Goal: Communication & Community: Answer question/provide support

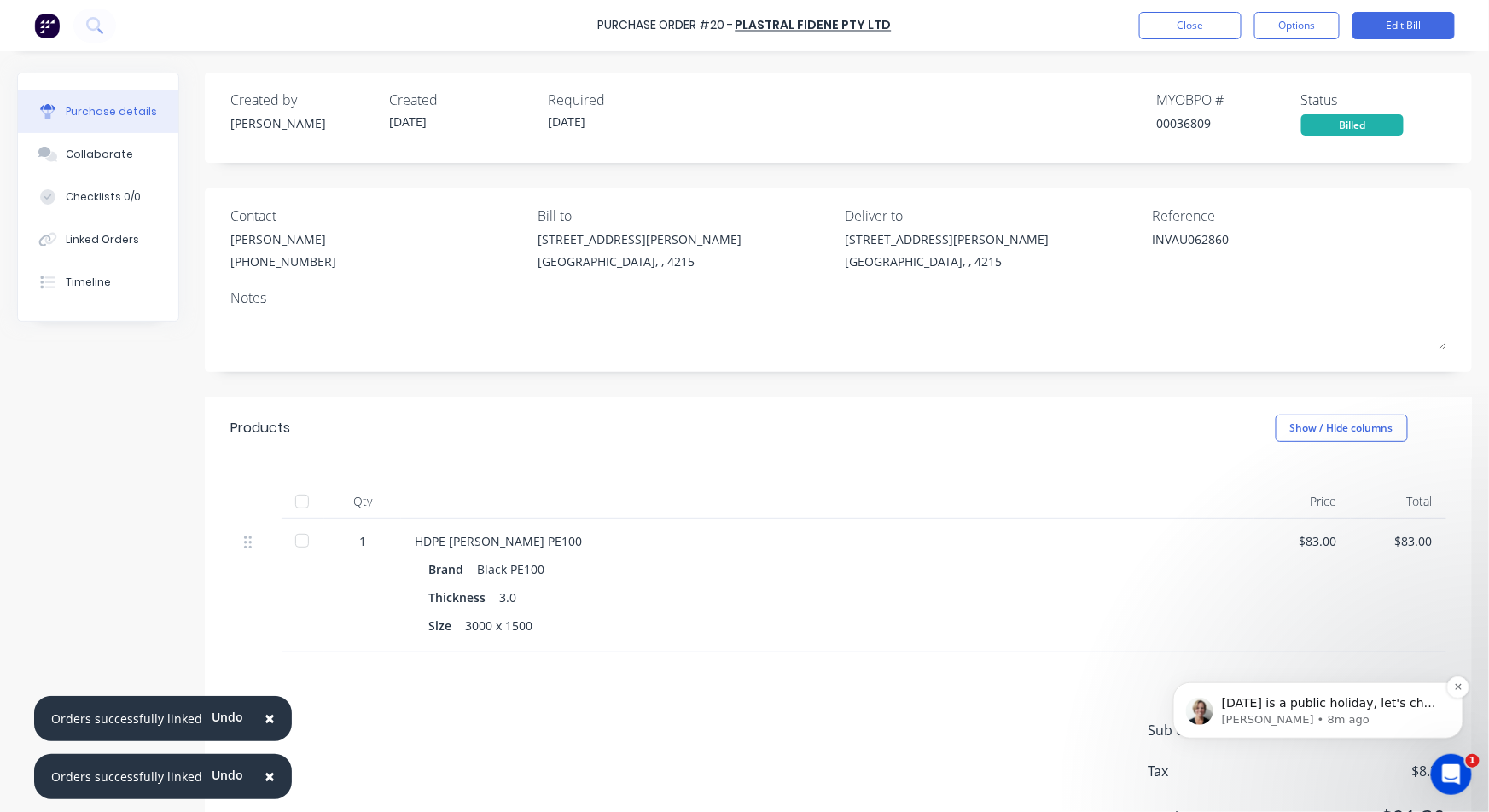
scroll to position [1082, 0]
click at [1376, 706] on span "[DATE] is a public holiday, let's chat [DATE]" at bounding box center [1328, 710] width 215 height 30
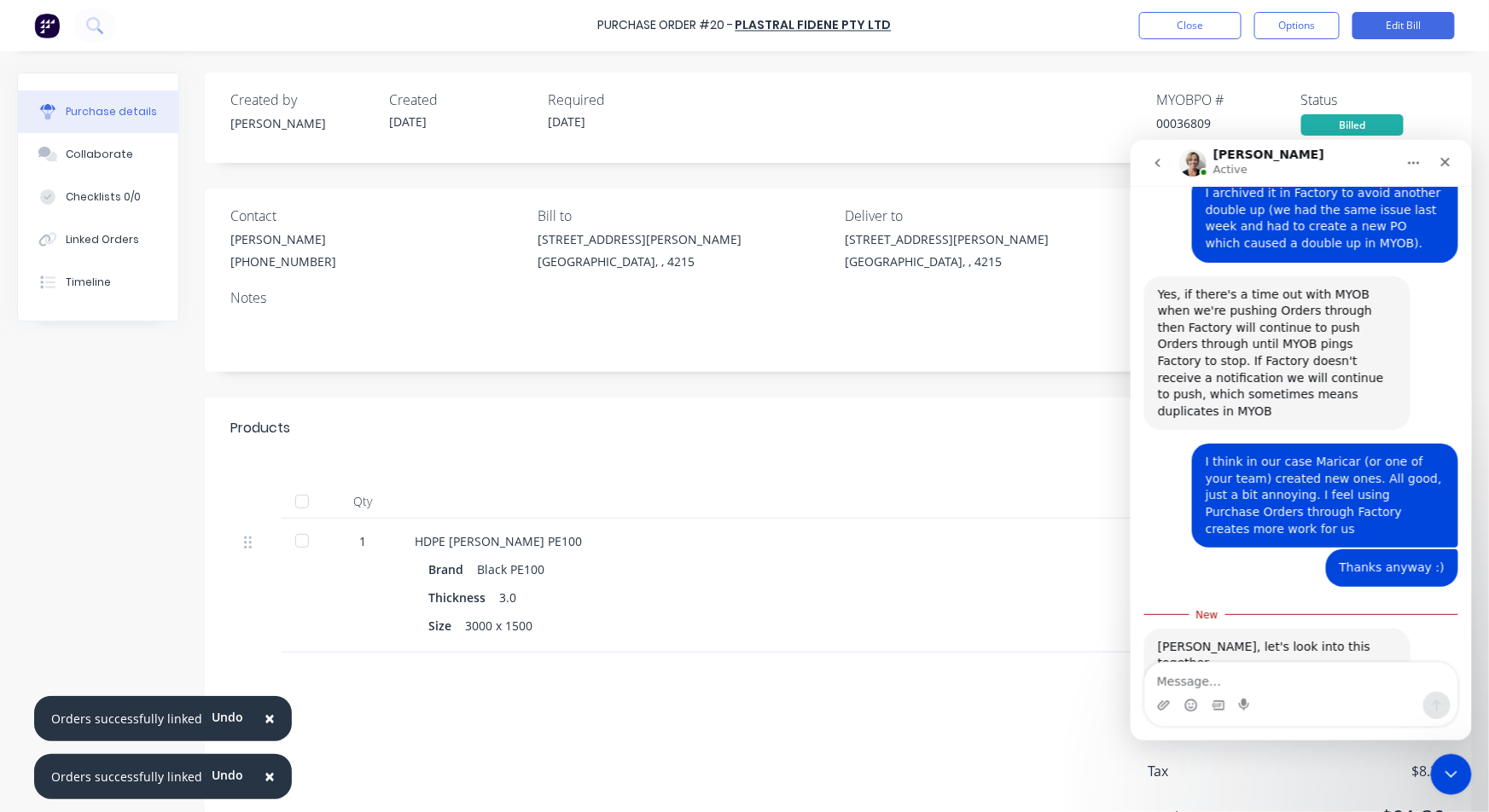
scroll to position [1111, 0]
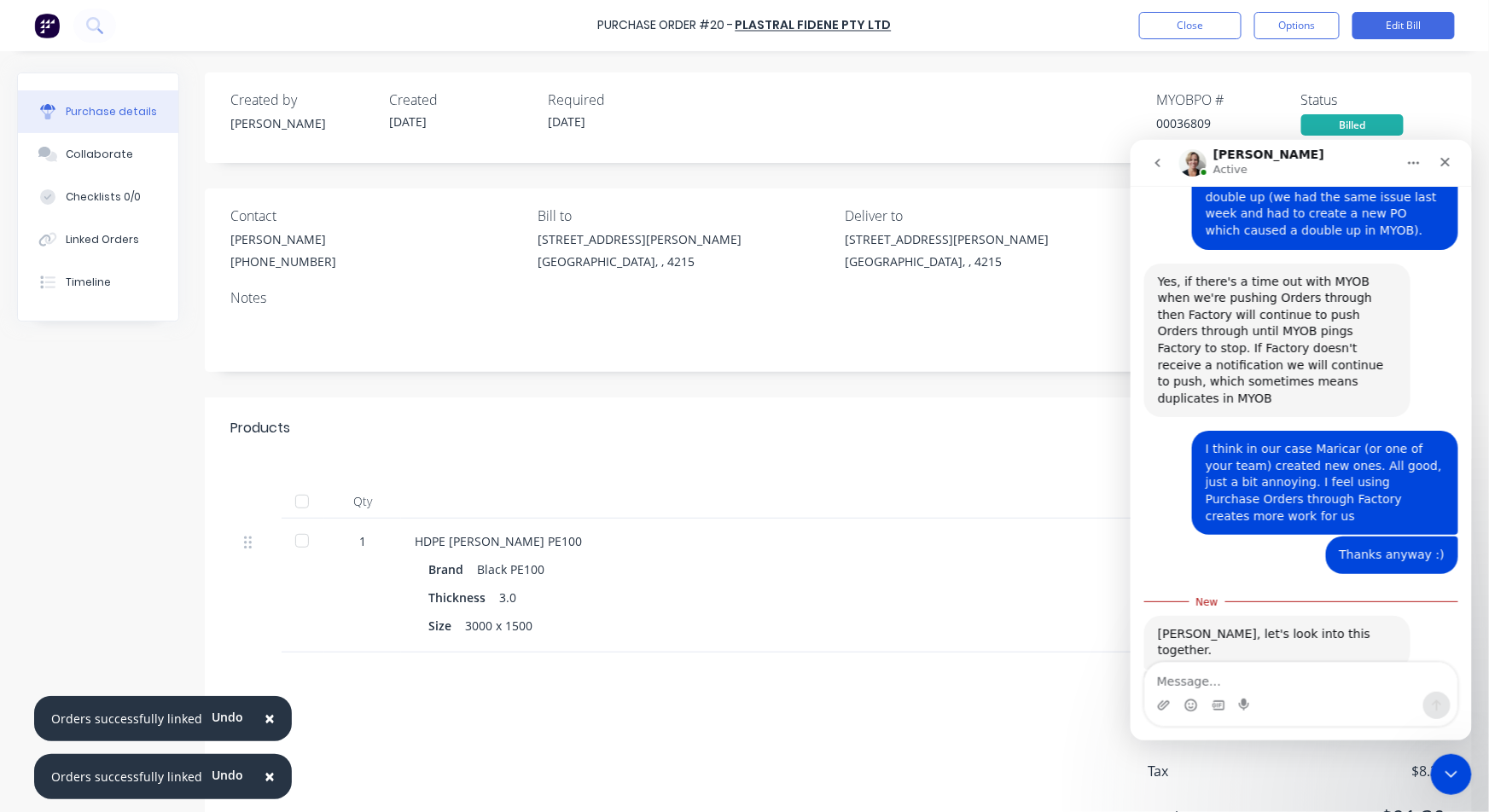
click at [1215, 674] on textarea "Message…" at bounding box center [1300, 676] width 312 height 29
type textarea "O"
type textarea "H"
type textarea "Thanks, [PERSON_NAME]. I won't be in until [DATE]"
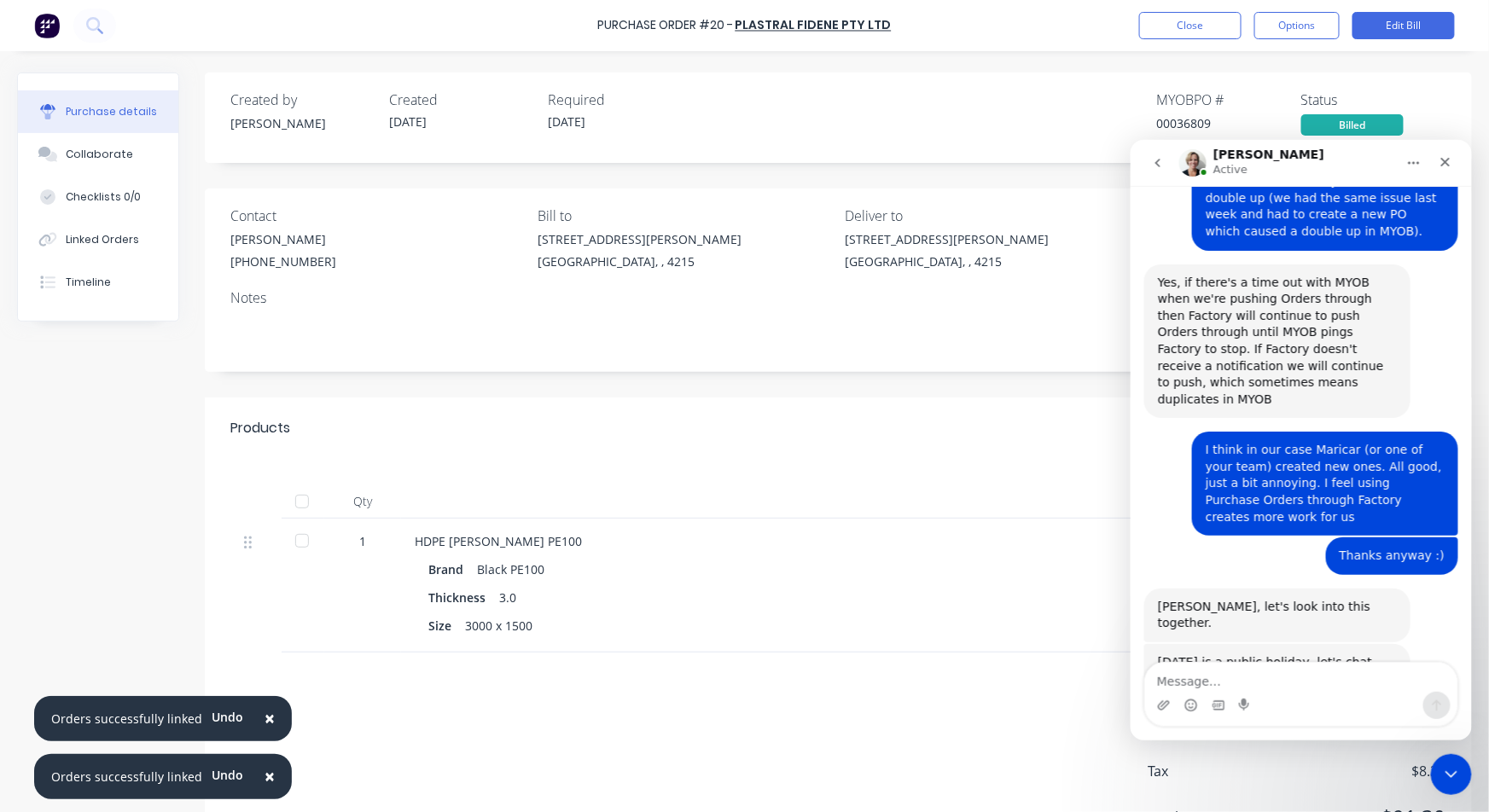
scroll to position [1134, 0]
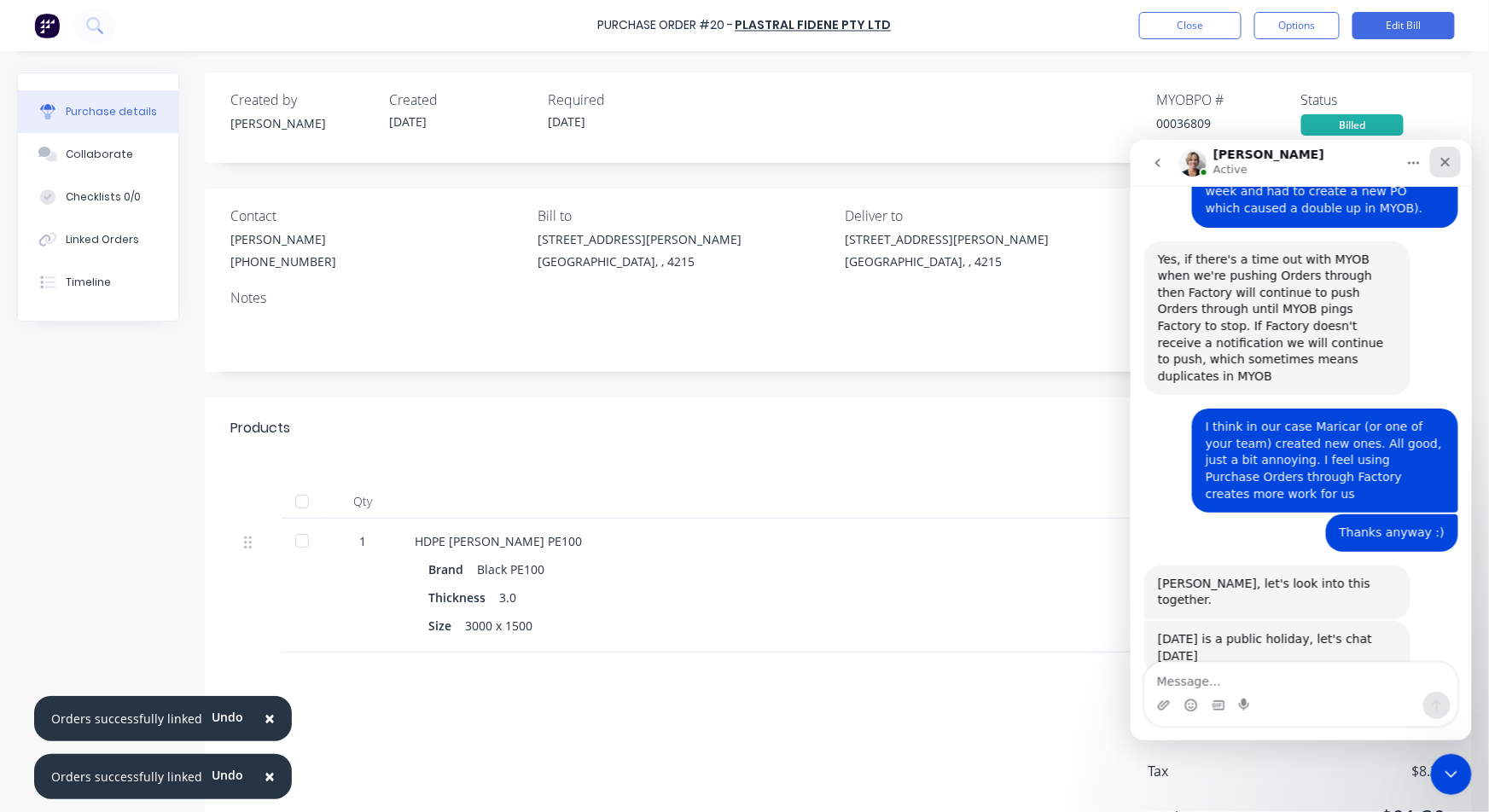
click at [1445, 163] on icon "Close" at bounding box center [1444, 161] width 13 height 13
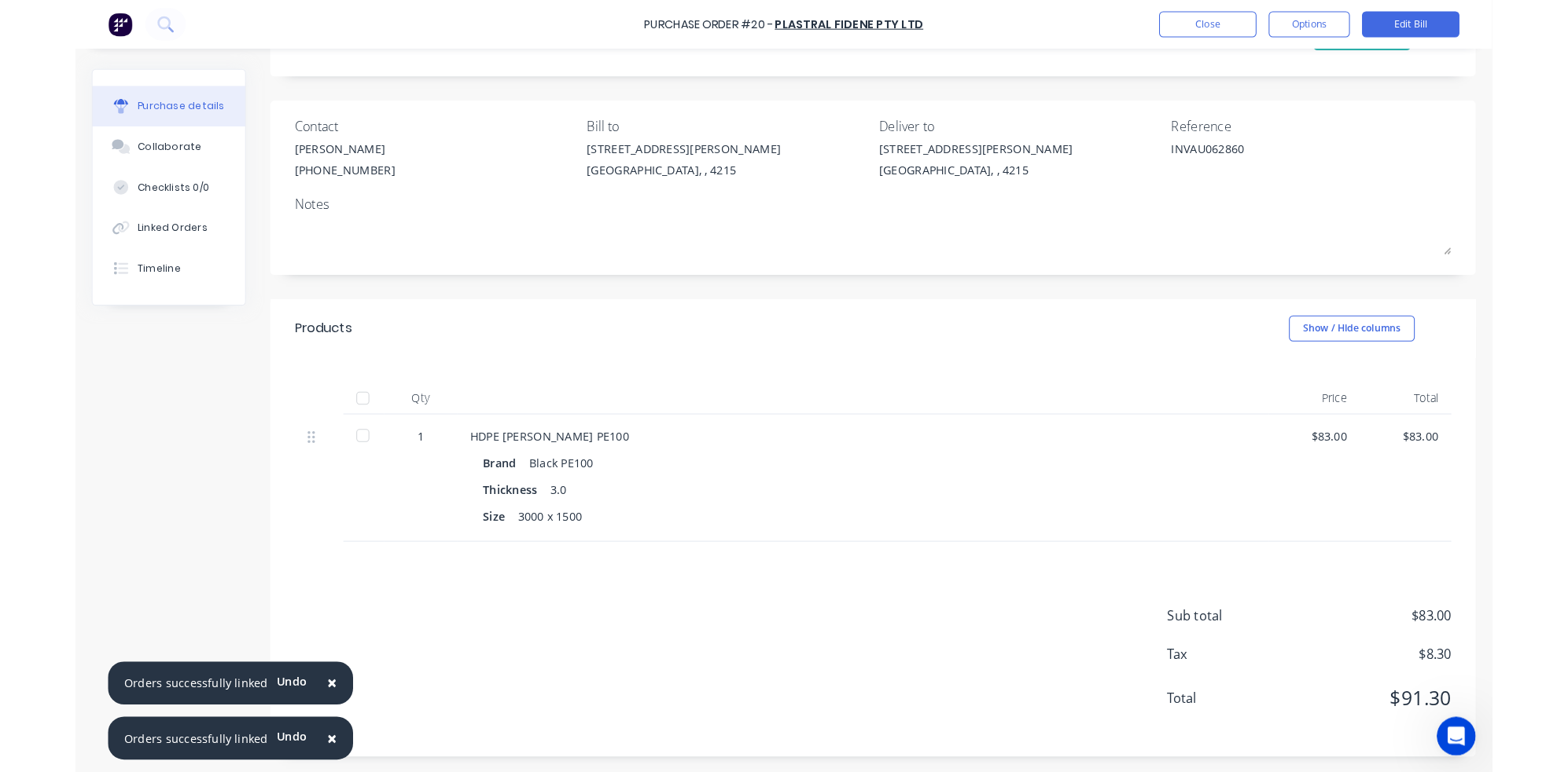
scroll to position [0, 0]
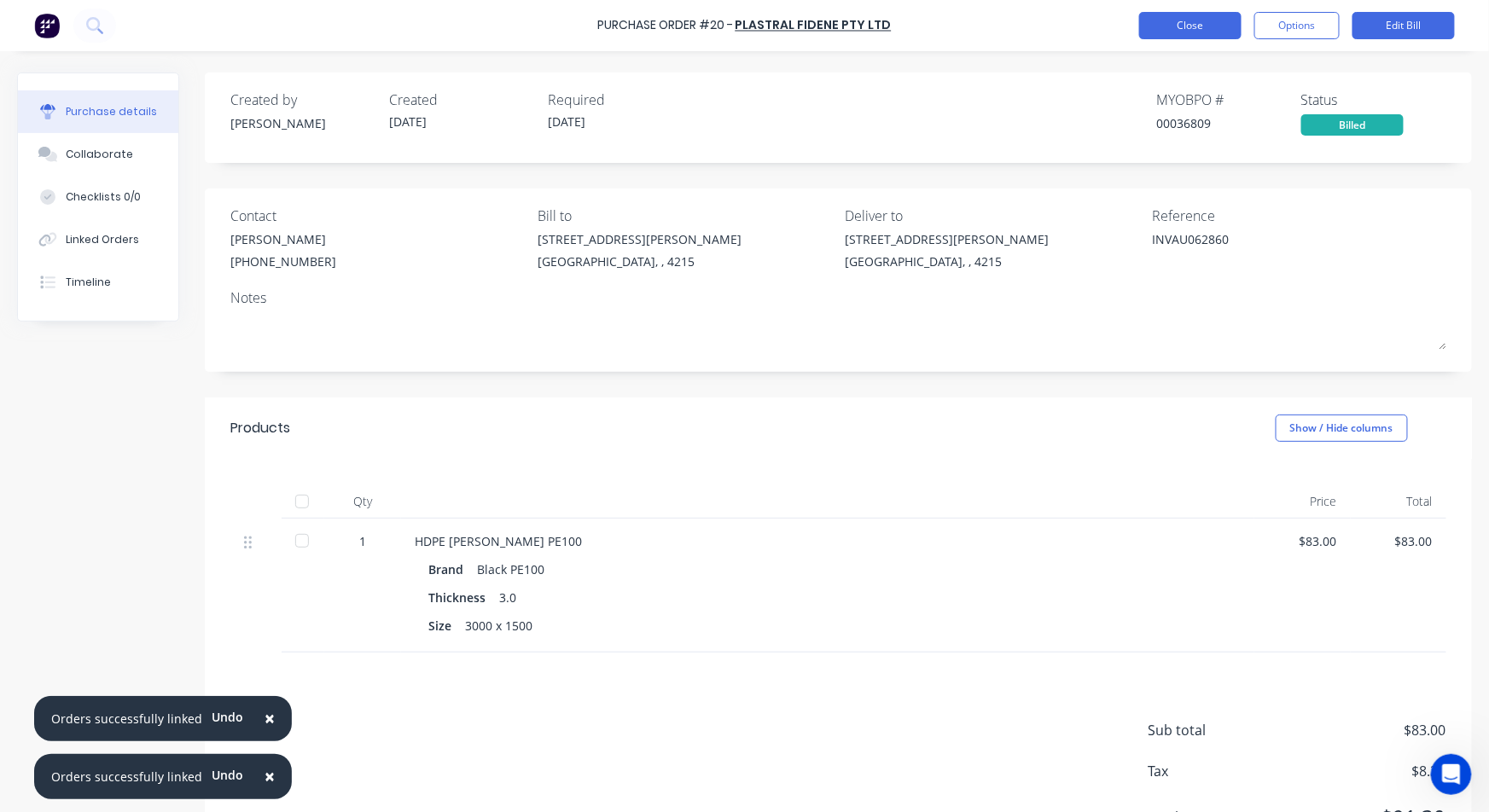
click at [1201, 31] on button "Close" at bounding box center [1190, 25] width 103 height 28
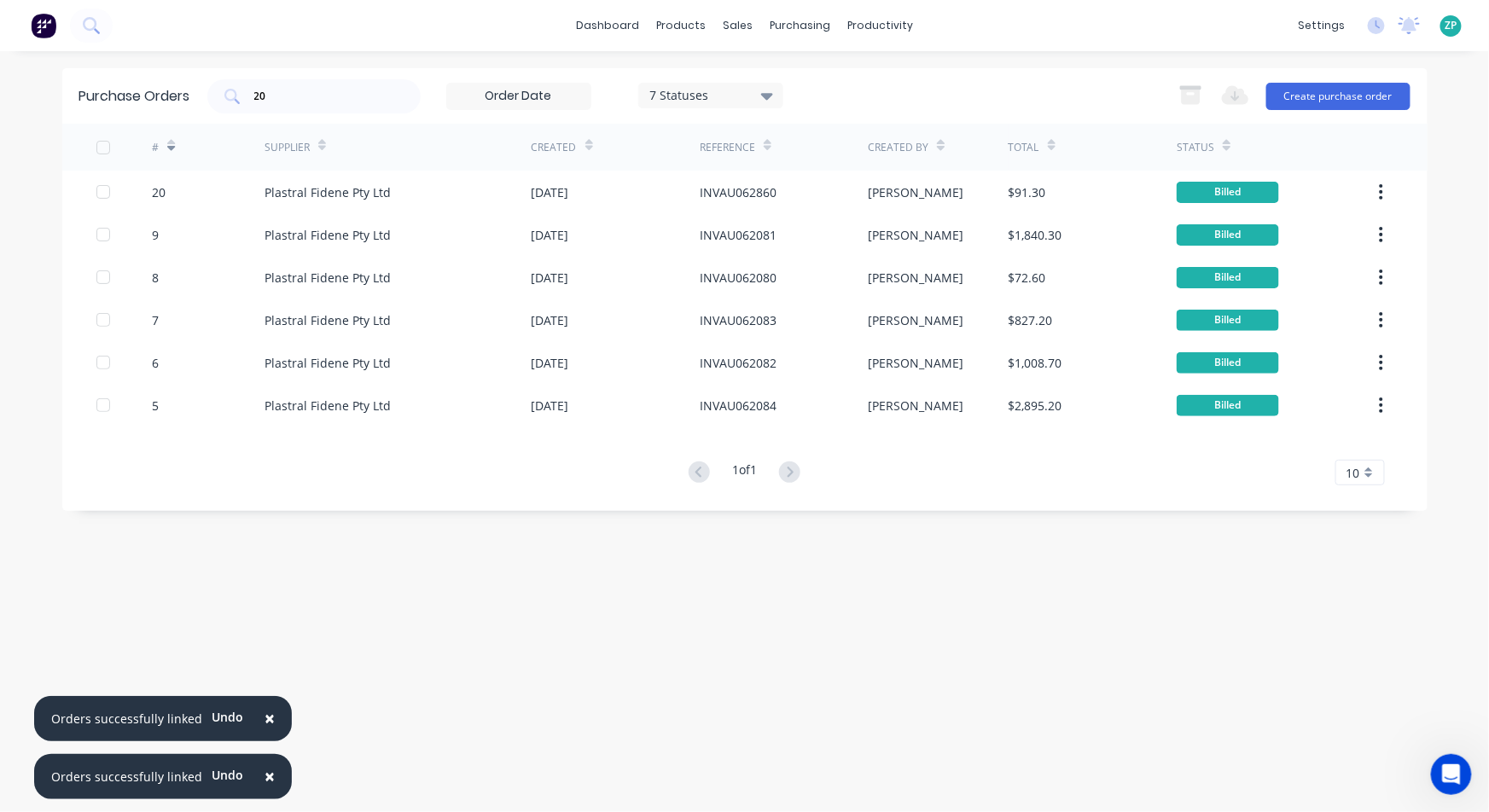
click at [1375, 478] on div "10" at bounding box center [1359, 473] width 49 height 26
click at [1357, 685] on div "35" at bounding box center [1359, 683] width 47 height 29
click at [266, 718] on span "×" at bounding box center [269, 717] width 10 height 24
click at [265, 775] on span "×" at bounding box center [269, 775] width 10 height 24
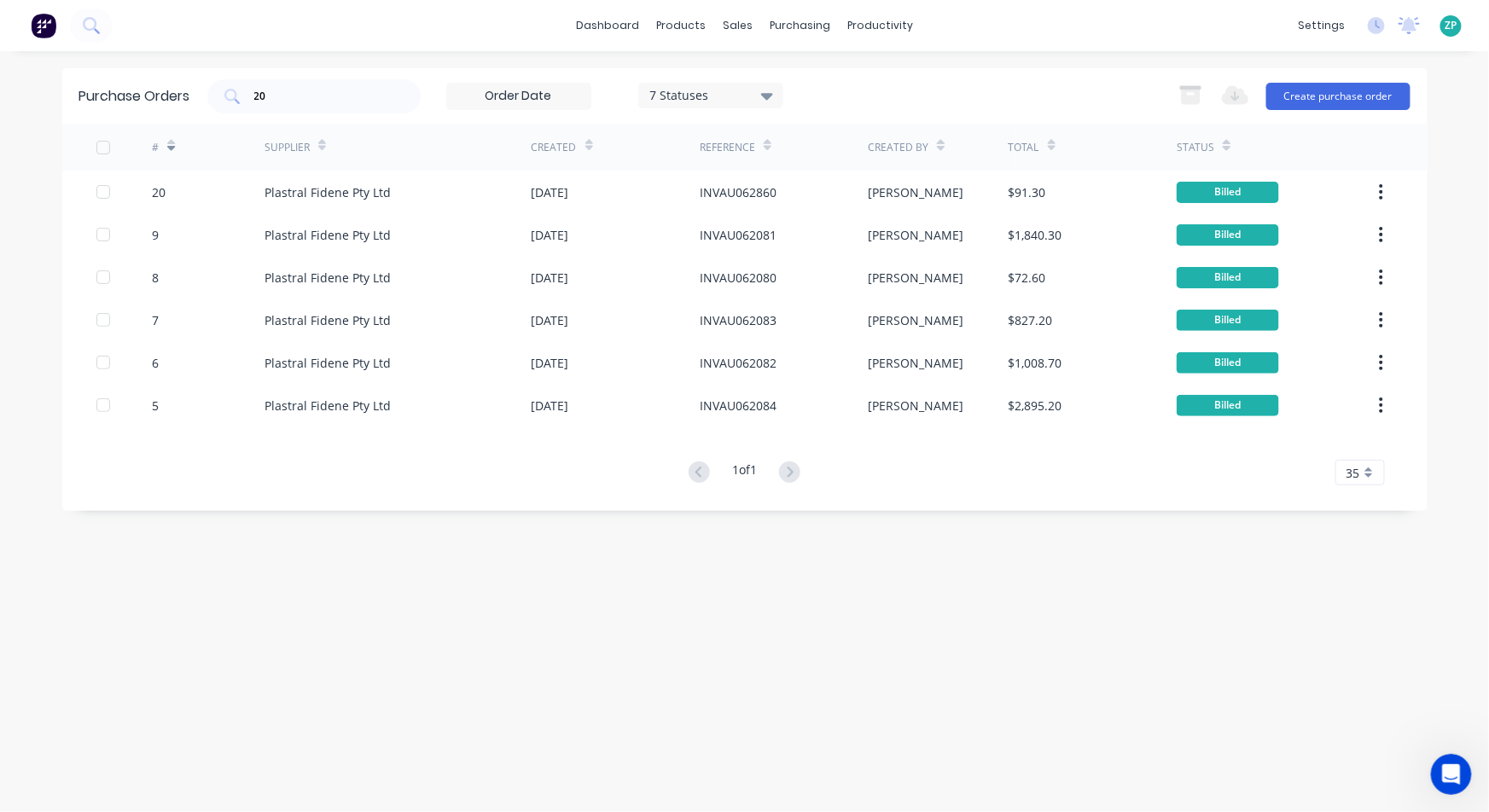
click at [914, 602] on div "Purchase Orders 20 7 Statuses 7 Statuses Export to Excel (XLSX) Create purchase…" at bounding box center [744, 431] width 1365 height 726
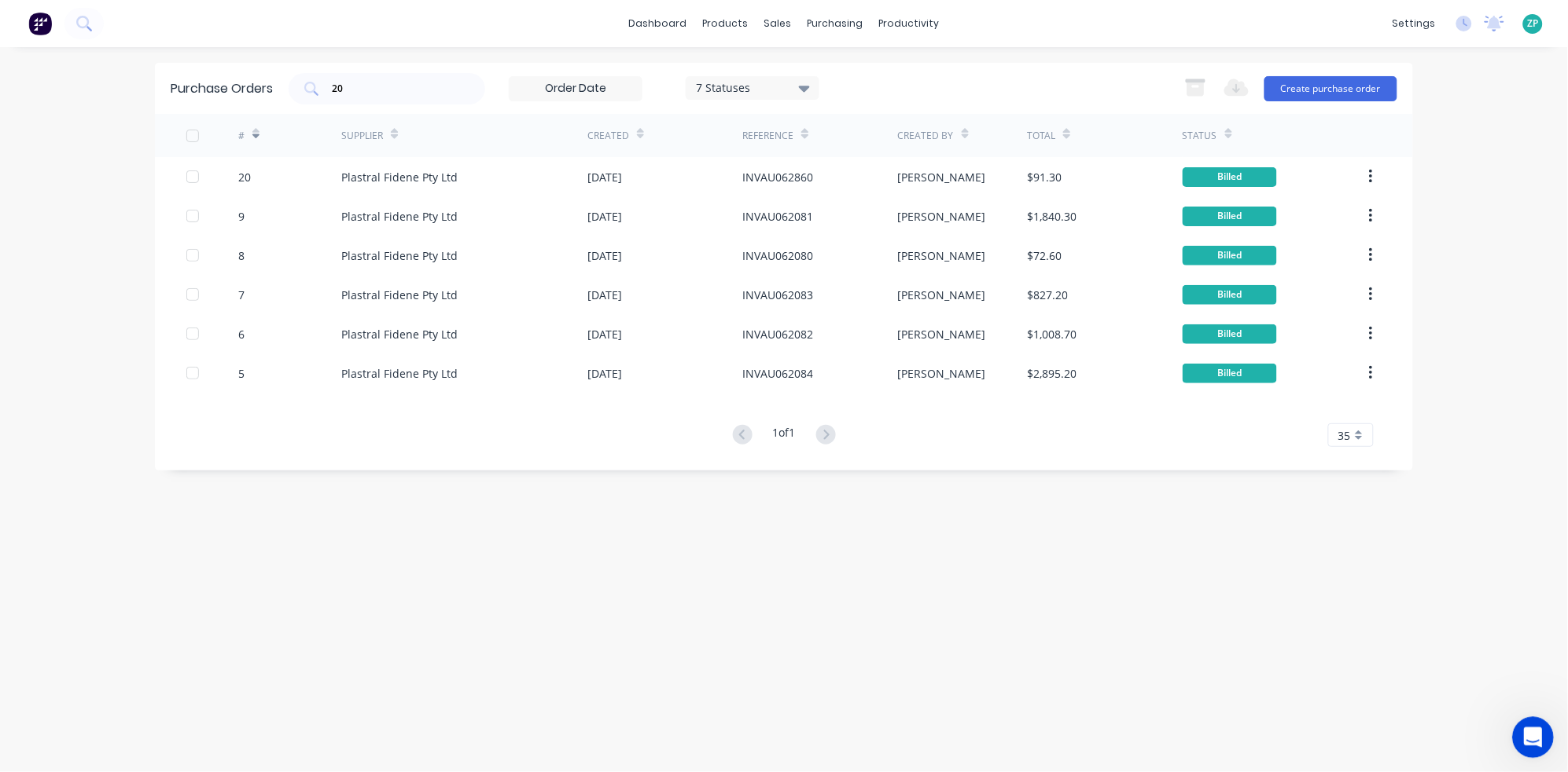
click at [1371, 737] on icon "Open Intercom Messenger" at bounding box center [1531, 736] width 26 height 26
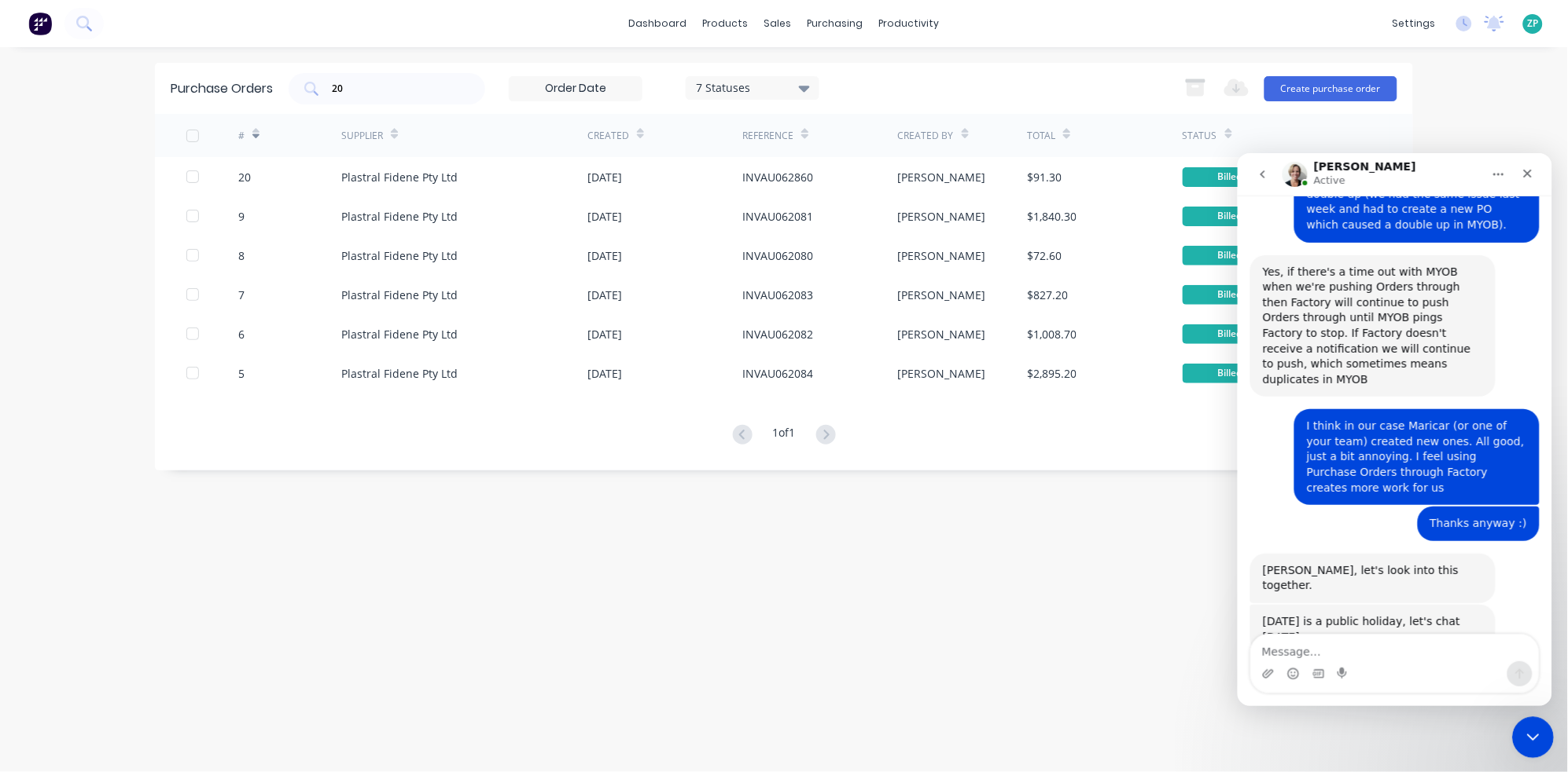
scroll to position [1045, 0]
